Goal: Task Accomplishment & Management: Complete application form

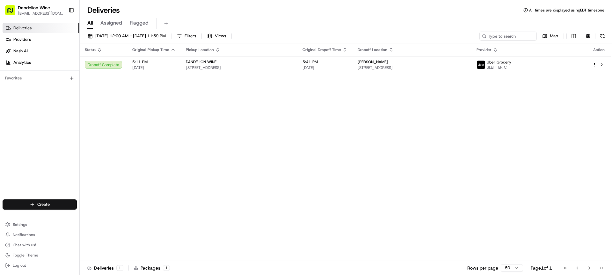
click at [54, 202] on html "Dandelion Wine [EMAIL_ADDRESS][DOMAIN_NAME] Toggle Sidebar Deliveries Providers…" at bounding box center [306, 137] width 612 height 275
click at [103, 212] on link "Delivery" at bounding box center [115, 216] width 71 height 11
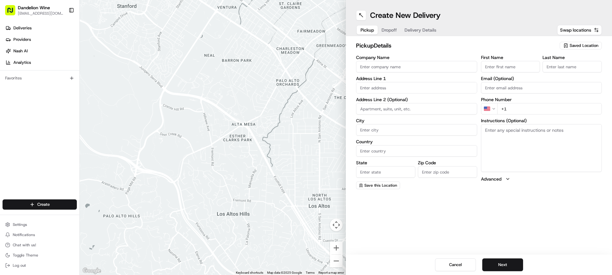
click at [581, 45] on span "Saved Location" at bounding box center [584, 46] width 29 height 6
drag, startPoint x: 573, startPoint y: 68, endPoint x: 573, endPoint y: 78, distance: 9.9
click at [573, 68] on span "DANDELION WINE" at bounding box center [570, 70] width 78 height 6
type input "DANDELION WINE"
type input "[STREET_ADDRESS]"
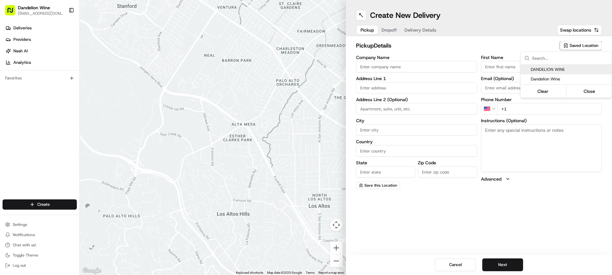
type input "[GEOGRAPHIC_DATA]"
type input "US"
type input "NY"
type input "11222"
type input "[EMAIL_ADDRESS][DOMAIN_NAME]"
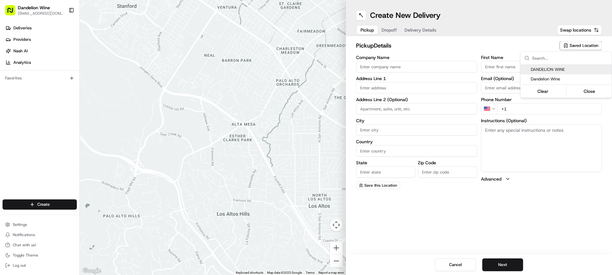
type input "[PHONE_NUMBER]"
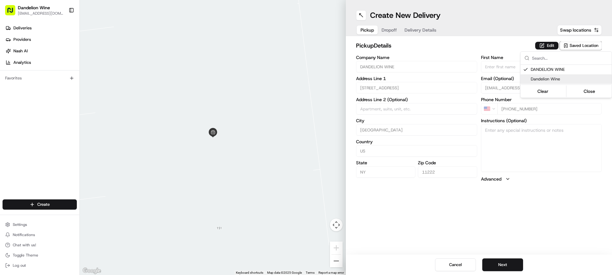
click at [594, 214] on html "Dandelion Wine [EMAIL_ADDRESS][DOMAIN_NAME] Toggle Sidebar Deliveries Providers…" at bounding box center [306, 137] width 612 height 275
click at [517, 262] on button "Next" at bounding box center [503, 264] width 41 height 13
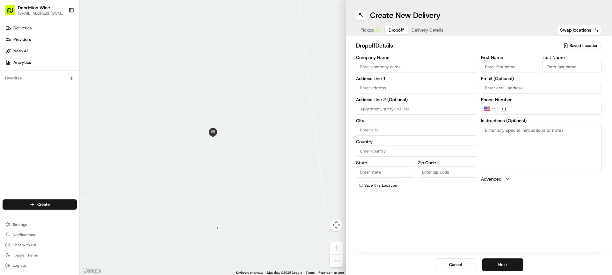
click at [500, 65] on input "First Name" at bounding box center [510, 66] width 59 height 11
type input "[PERSON_NAME]"
click at [573, 60] on div "Last Name" at bounding box center [572, 63] width 59 height 17
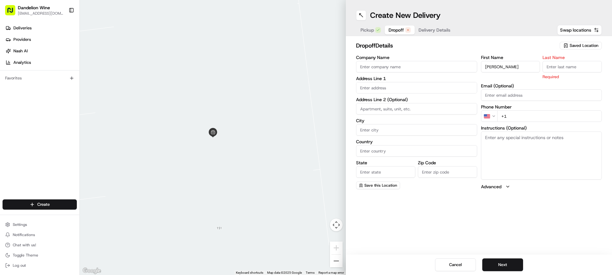
click at [572, 64] on input "Last Name" at bounding box center [572, 66] width 59 height 11
type input "[PERSON_NAME]"
click at [455, 83] on input "text" at bounding box center [416, 87] width 121 height 11
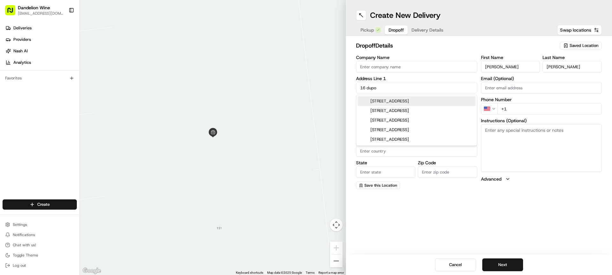
click at [449, 105] on div "[STREET_ADDRESS]" at bounding box center [417, 101] width 118 height 10
type input "[STREET_ADDRESS]"
type input "[GEOGRAPHIC_DATA]"
type input "NY"
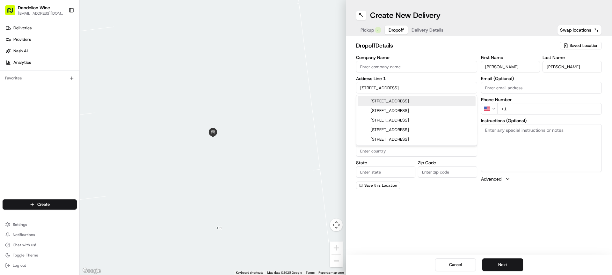
type input "11222"
type input "[STREET_ADDRESS]"
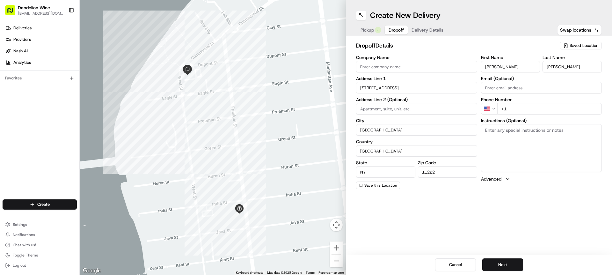
click at [408, 112] on input at bounding box center [416, 108] width 121 height 11
click at [426, 112] on input at bounding box center [416, 108] width 121 height 11
type input "14F"
click at [512, 110] on input "+1" at bounding box center [550, 108] width 105 height 11
type input "[PHONE_NUMBER]"
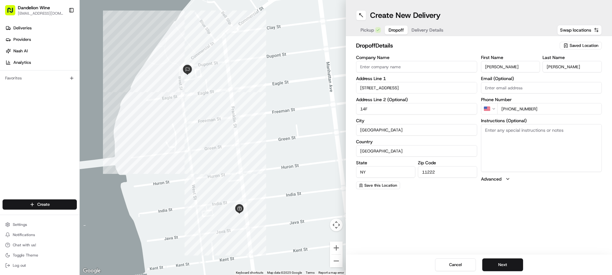
click at [565, 236] on div "Create New Delivery Pickup Dropoff Delivery Details Swap locations dropoff Deta…" at bounding box center [479, 137] width 266 height 275
click at [508, 262] on button "Next" at bounding box center [503, 264] width 41 height 13
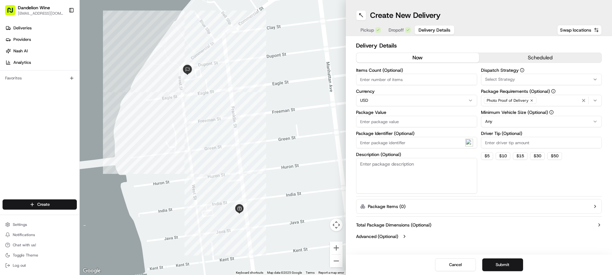
click at [500, 143] on input "Driver Tip (Optional)" at bounding box center [541, 142] width 121 height 11
type input "6"
click at [513, 187] on div "Dispatch Strategy Select Strategy Package Requirements (Optional) Photo Proof o…" at bounding box center [541, 131] width 121 height 126
click at [417, 85] on input "Items Count (Optional)" at bounding box center [416, 79] width 121 height 11
type input "2"
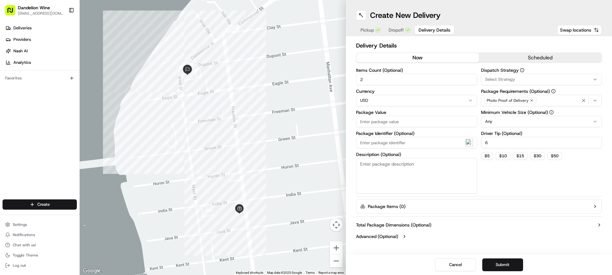
click at [527, 168] on div "Dispatch Strategy Select Strategy Package Requirements (Optional) Photo Proof o…" at bounding box center [541, 131] width 121 height 126
click at [427, 124] on input "Package Value" at bounding box center [416, 121] width 121 height 11
type input "54"
click at [504, 179] on div "Dispatch Strategy Select Strategy Package Requirements (Optional) Photo Proof o…" at bounding box center [541, 131] width 121 height 126
click at [501, 172] on div "Dispatch Strategy Select Strategy Package Requirements (Optional) Photo Proof o…" at bounding box center [541, 131] width 121 height 126
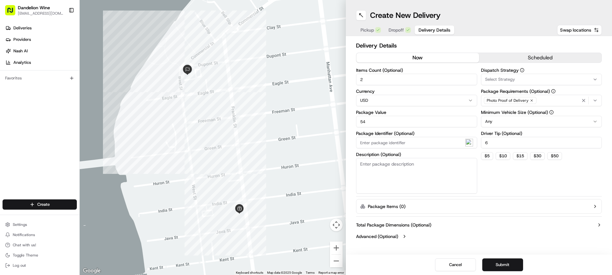
click at [447, 175] on textarea "Description (Optional)" at bounding box center [416, 176] width 121 height 36
type textarea "2 bottles of wine"
click at [501, 183] on div "Dispatch Strategy Select Strategy Package Requirements (Optional) Photo Proof o…" at bounding box center [541, 131] width 121 height 126
click at [508, 266] on button "Submit" at bounding box center [503, 264] width 41 height 13
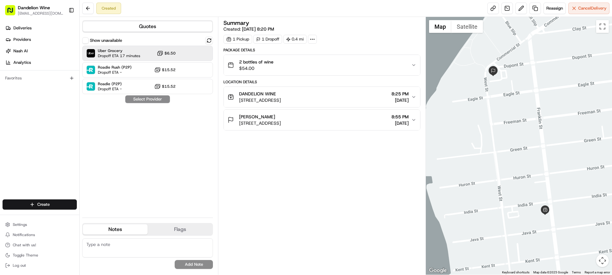
click at [199, 61] on div "Uber Grocery Dropoff ETA 17 minutes $6.50 Roadie Rush (P2P) Dropoff ETA - $15.5…" at bounding box center [147, 70] width 131 height 48
click at [199, 60] on div "Uber Grocery Dropoff ETA 17 minutes $6.50" at bounding box center [147, 53] width 131 height 15
click at [276, 181] on div "Summary Created: [DATE] 8:20 PM 1 Pickup 1 Dropoff 0.4 mi Package Details 2 bot…" at bounding box center [322, 145] width 197 height 251
click at [161, 98] on button "Assign Provider" at bounding box center [147, 99] width 45 height 8
